Goal: Information Seeking & Learning: Learn about a topic

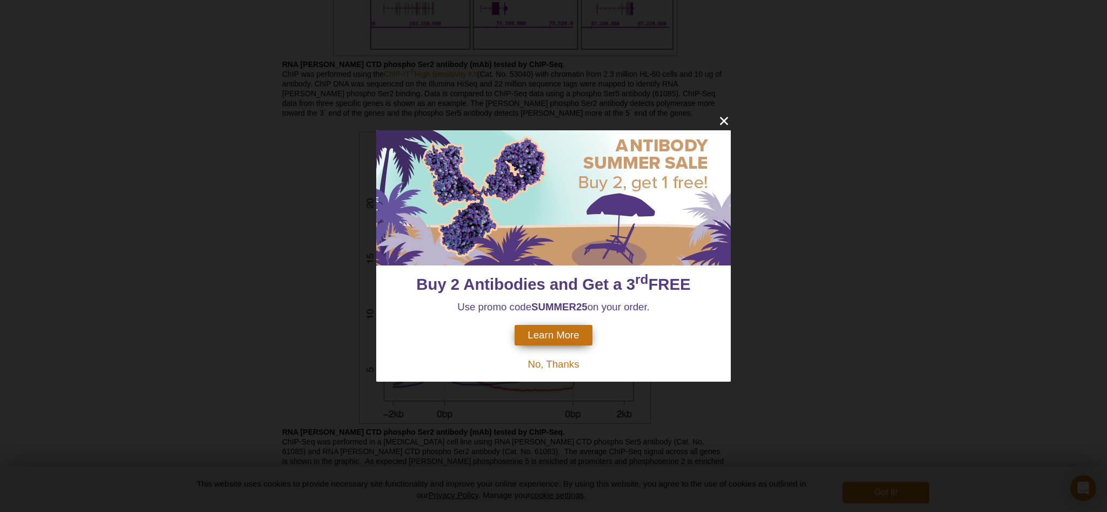
scroll to position [1314, 0]
click at [556, 366] on span "No, Thanks" at bounding box center [553, 364] width 51 height 11
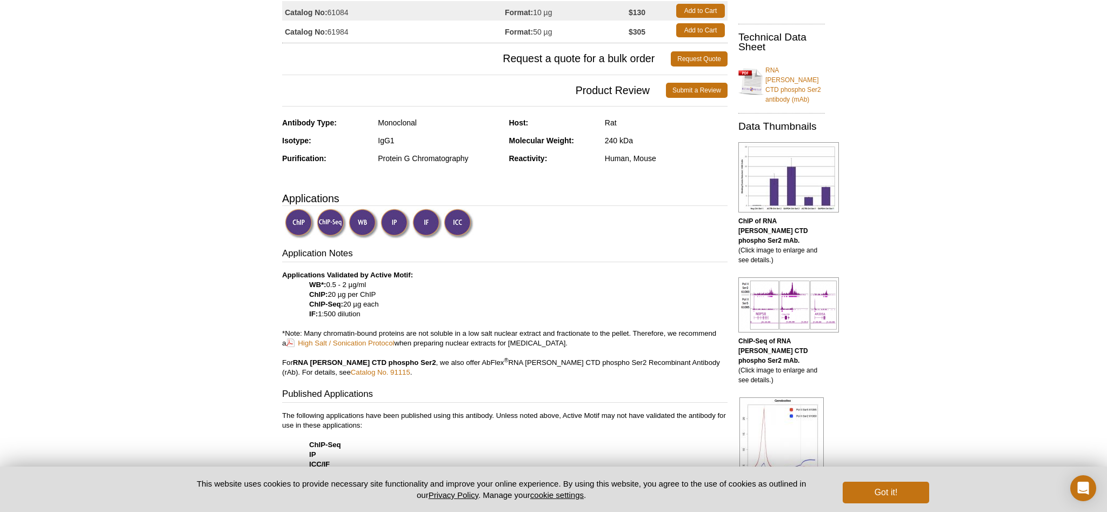
scroll to position [0, 0]
